Goal: Navigation & Orientation: Understand site structure

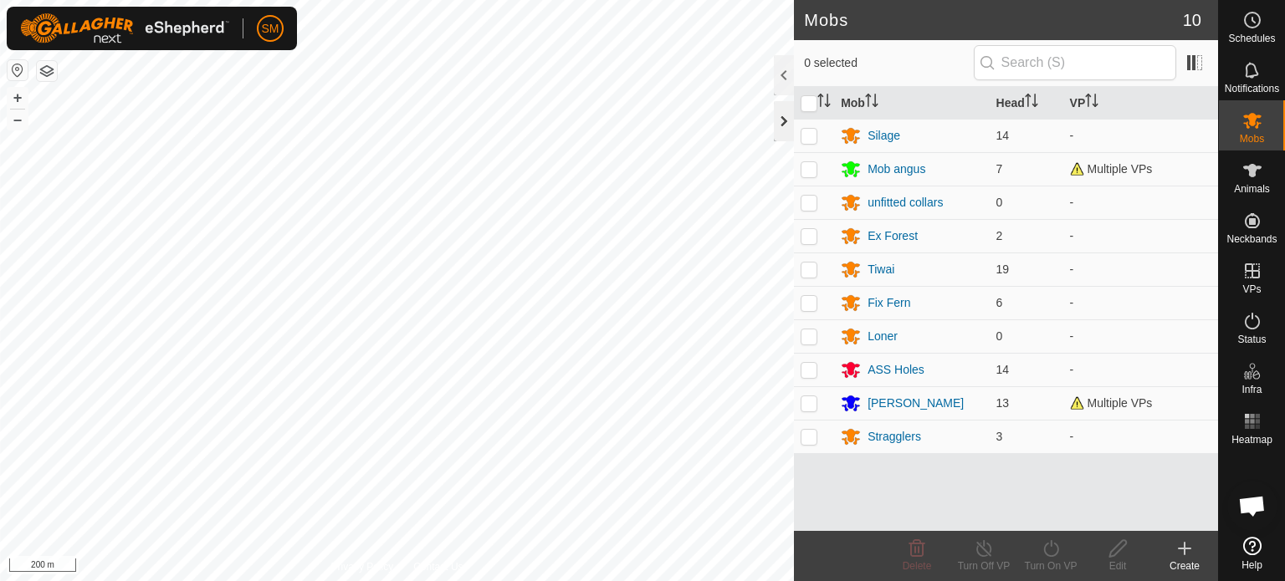
drag, startPoint x: 789, startPoint y: 114, endPoint x: 779, endPoint y: 115, distance: 9.2
click at [779, 115] on div at bounding box center [784, 121] width 20 height 40
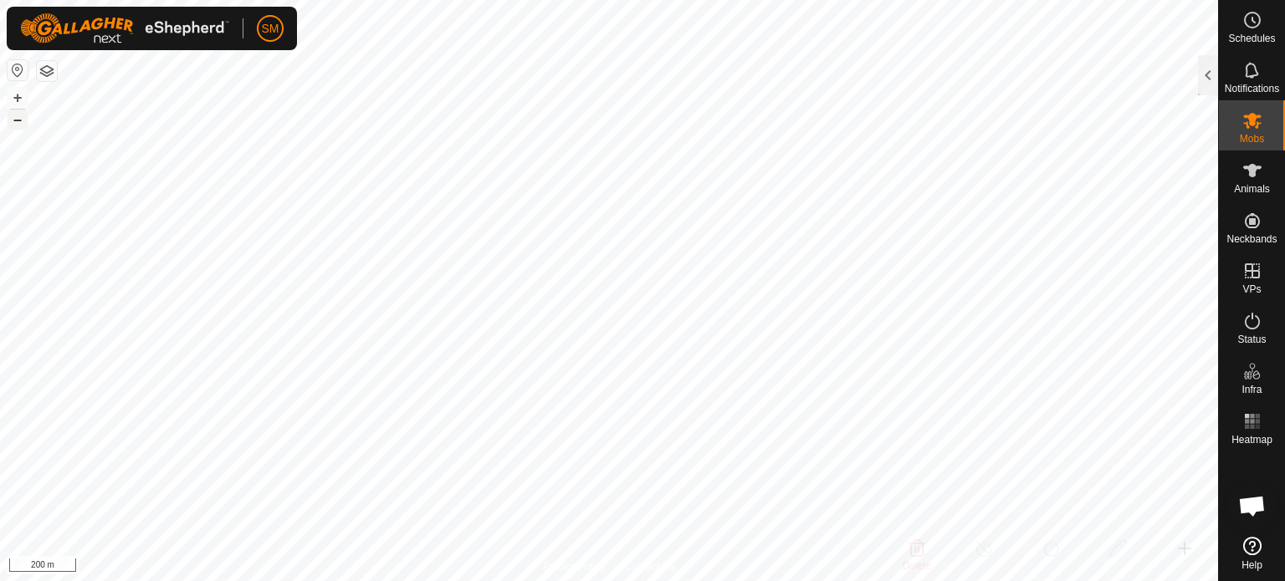
click at [18, 118] on button "–" at bounding box center [18, 120] width 20 height 20
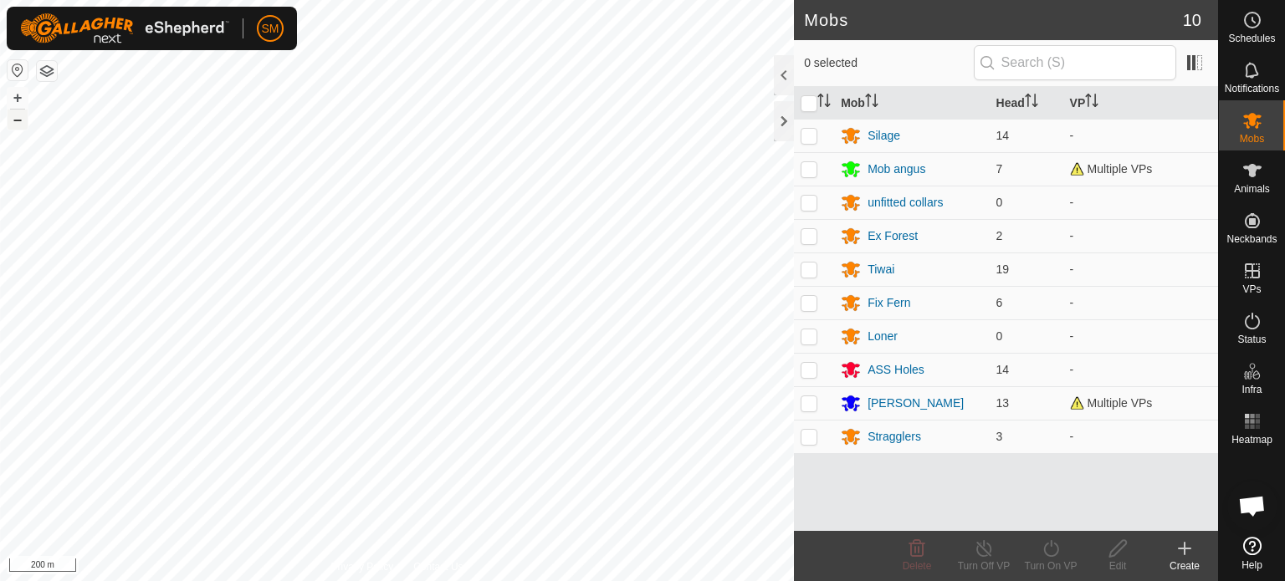
click at [14, 123] on button "–" at bounding box center [18, 120] width 20 height 20
click at [13, 102] on button "+" at bounding box center [18, 98] width 20 height 20
click at [16, 120] on button "–" at bounding box center [18, 120] width 20 height 20
click at [19, 121] on button "–" at bounding box center [18, 120] width 20 height 20
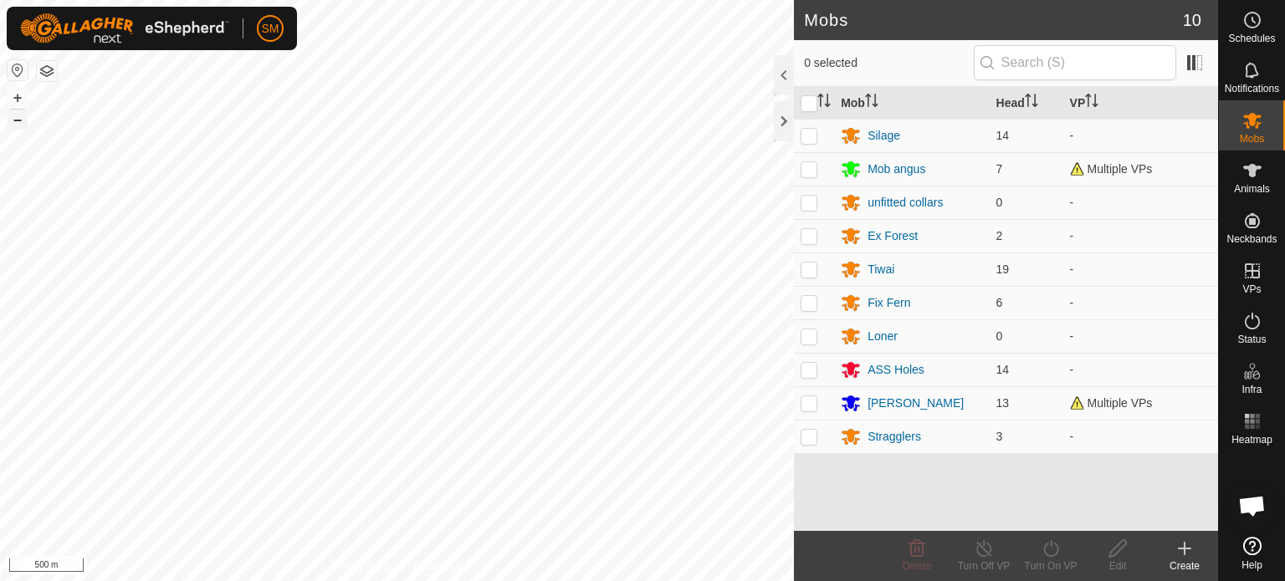
click at [19, 121] on button "–" at bounding box center [18, 120] width 20 height 20
click at [18, 118] on button "–" at bounding box center [18, 120] width 20 height 20
click at [782, 123] on div at bounding box center [784, 121] width 20 height 40
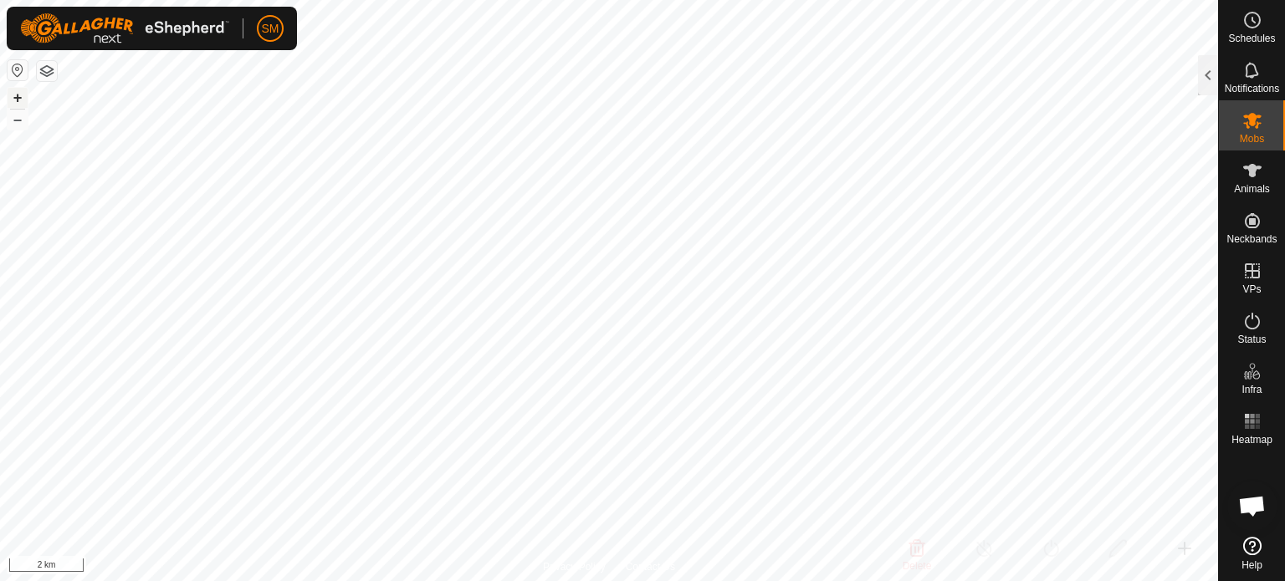
click at [22, 100] on button "+" at bounding box center [18, 98] width 20 height 20
click at [13, 93] on button "+" at bounding box center [18, 98] width 20 height 20
click at [11, 118] on button "–" at bounding box center [18, 120] width 20 height 20
